Goal: Navigation & Orientation: Go to known website

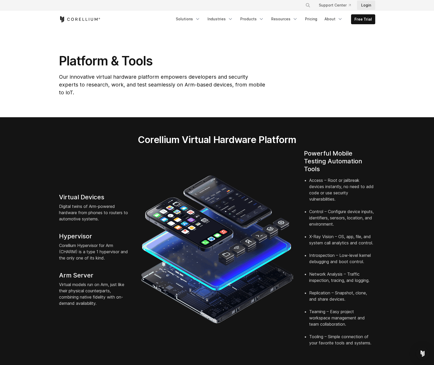
click at [365, 5] on link "Login" at bounding box center [366, 5] width 18 height 9
